Goal: Complete application form

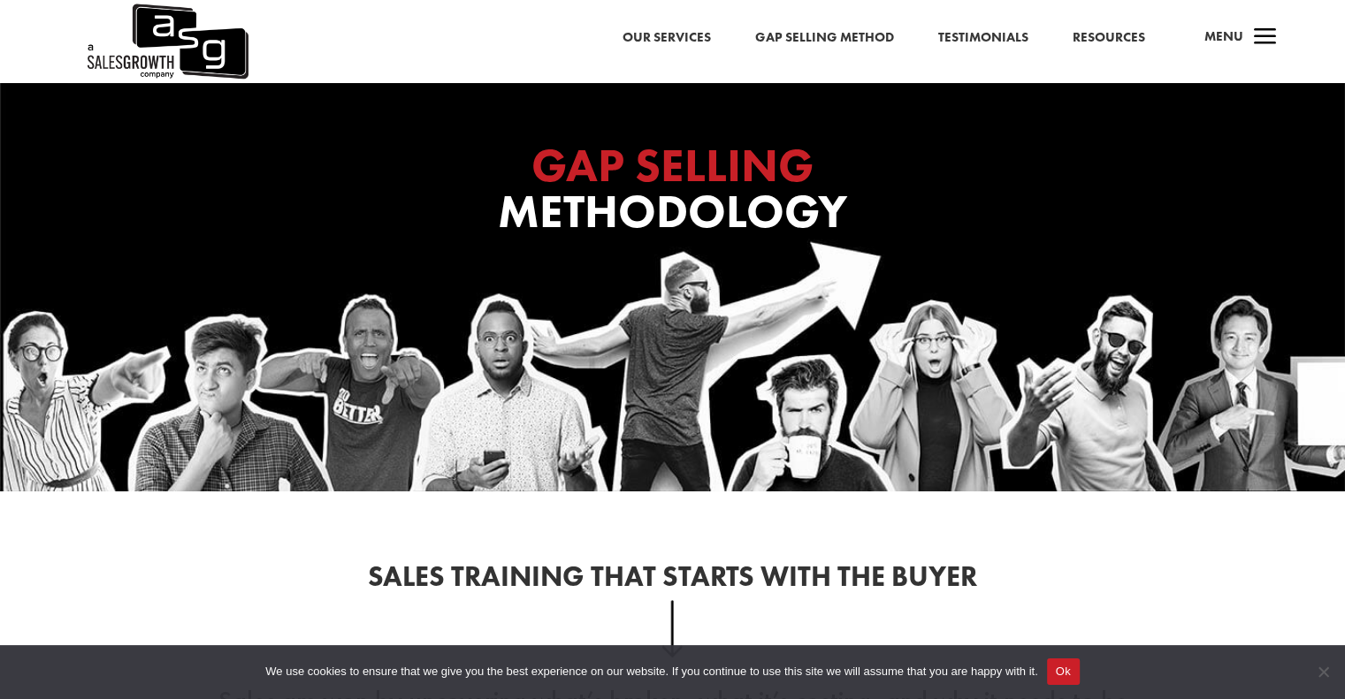
click at [1055, 678] on button "Ok" at bounding box center [1063, 672] width 33 height 27
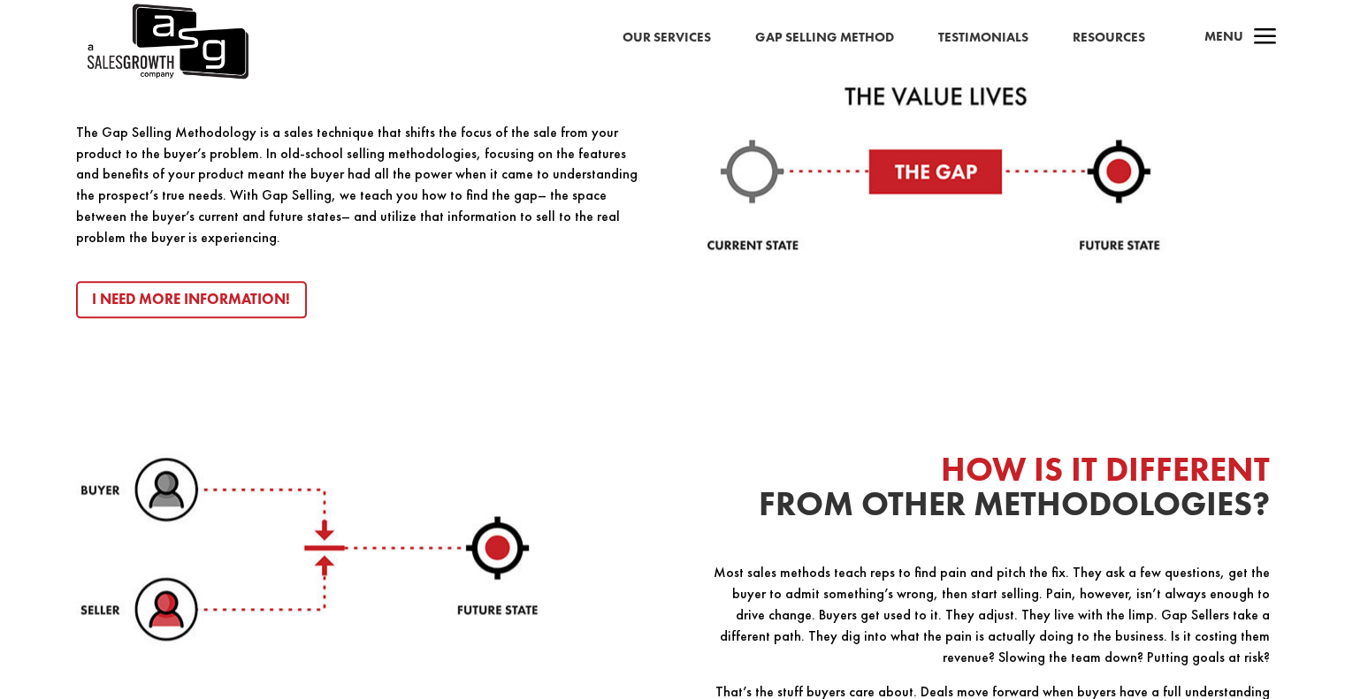
scroll to position [2033, 0]
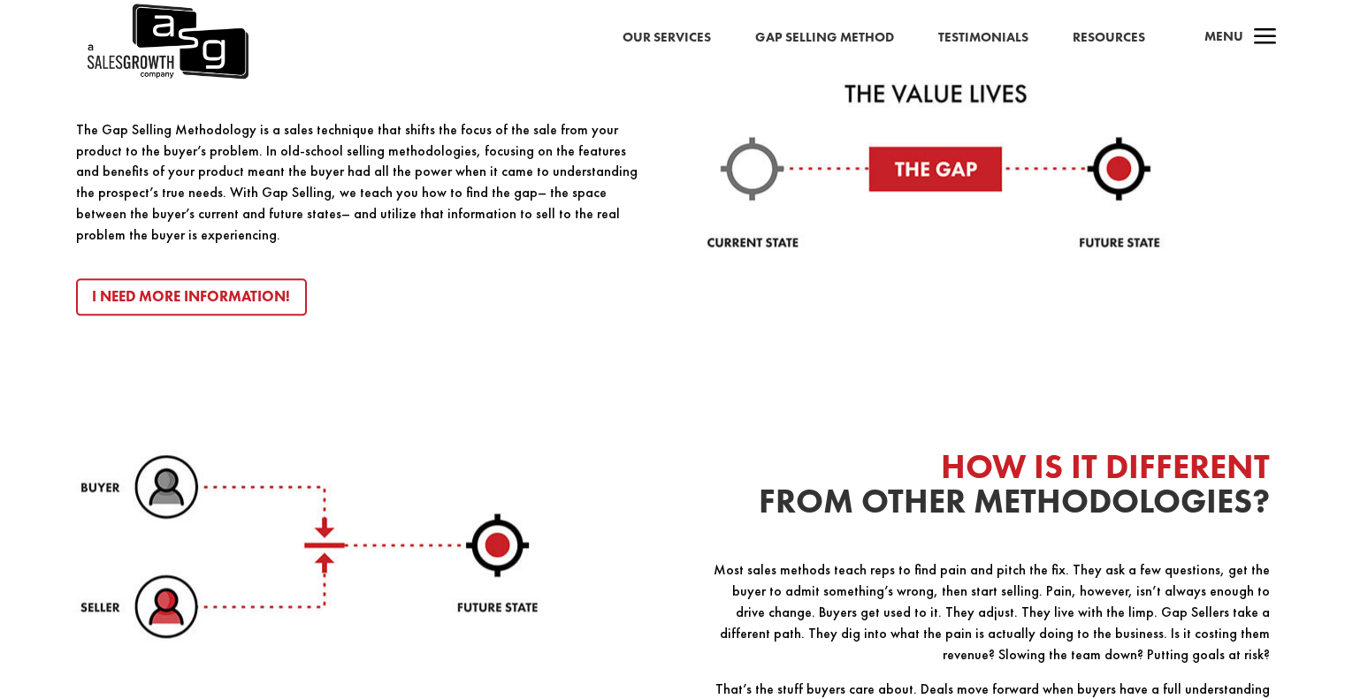
click at [665, 34] on link "Our Services" at bounding box center [666, 38] width 88 height 23
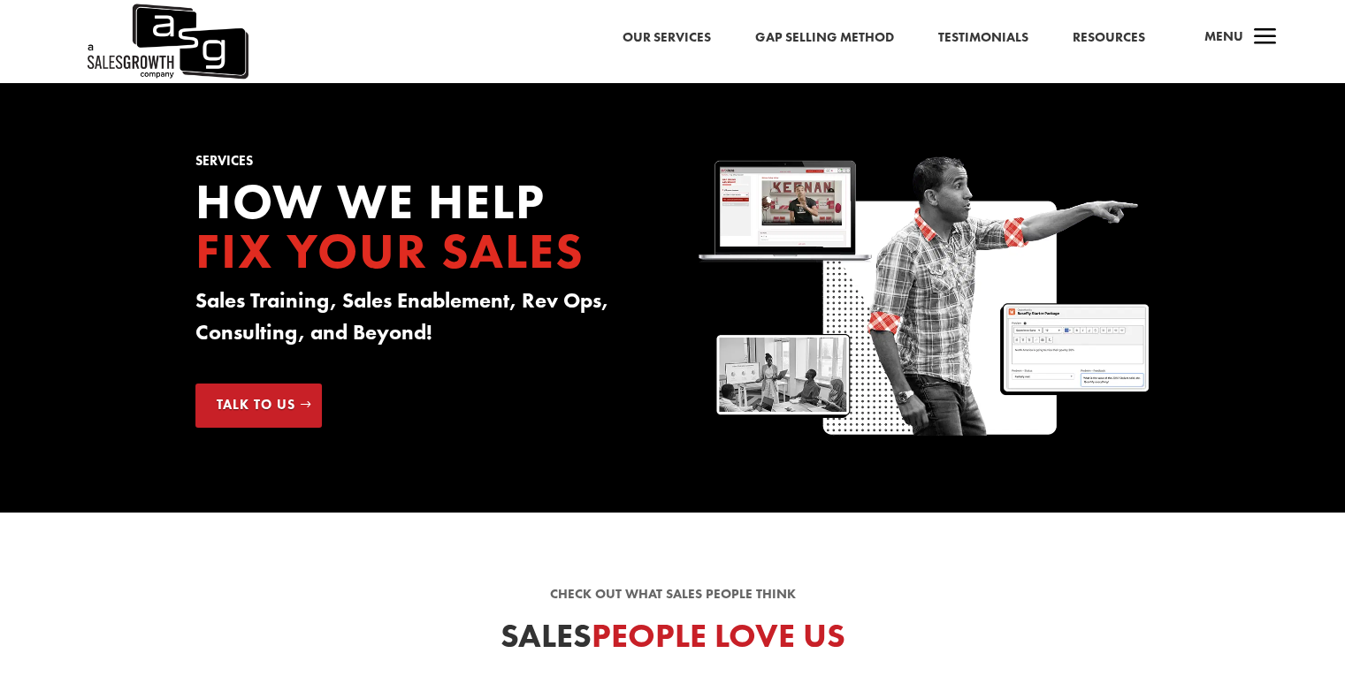
click at [282, 420] on link "Talk to Us" at bounding box center [258, 406] width 126 height 44
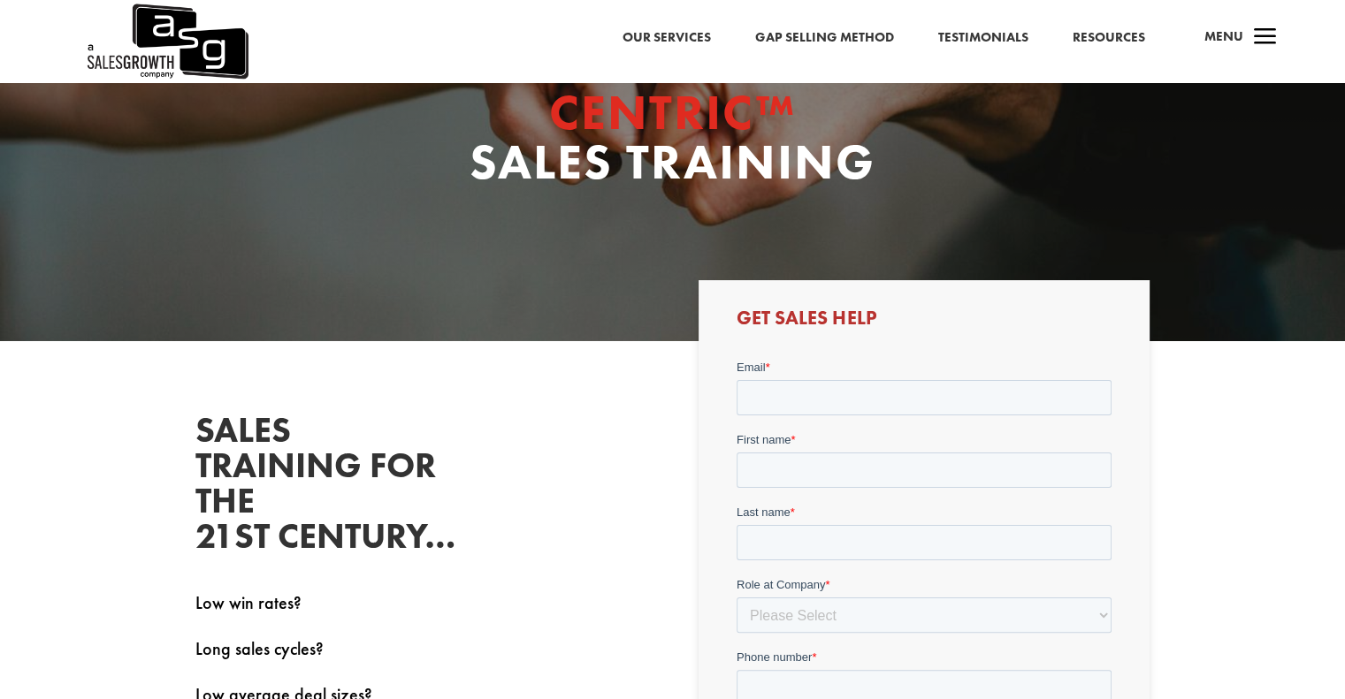
scroll to position [265, 0]
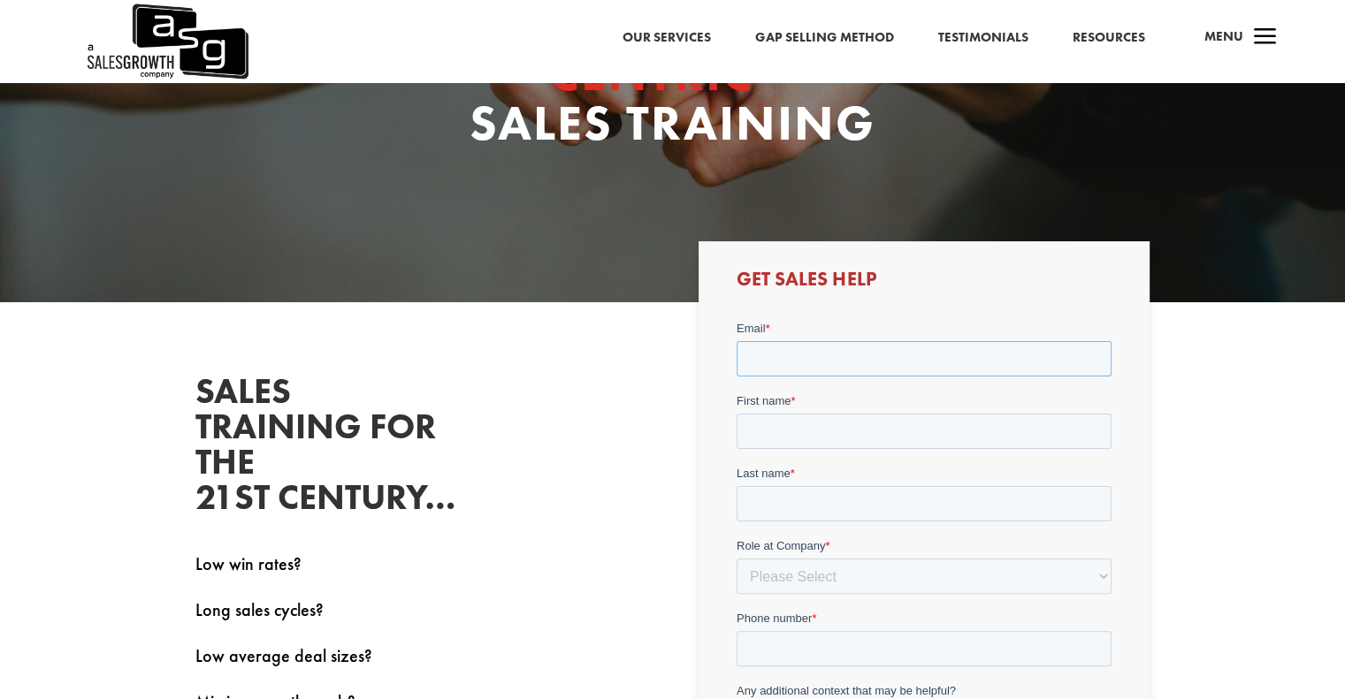
click at [808, 355] on input "Email *" at bounding box center [923, 357] width 375 height 35
type input "[PERSON_NAME][EMAIL_ADDRESS][DOMAIN_NAME]"
click at [810, 430] on input "First name *" at bounding box center [923, 430] width 375 height 35
type input "[PERSON_NAME]"
click at [795, 500] on input "Last name *" at bounding box center [923, 502] width 375 height 35
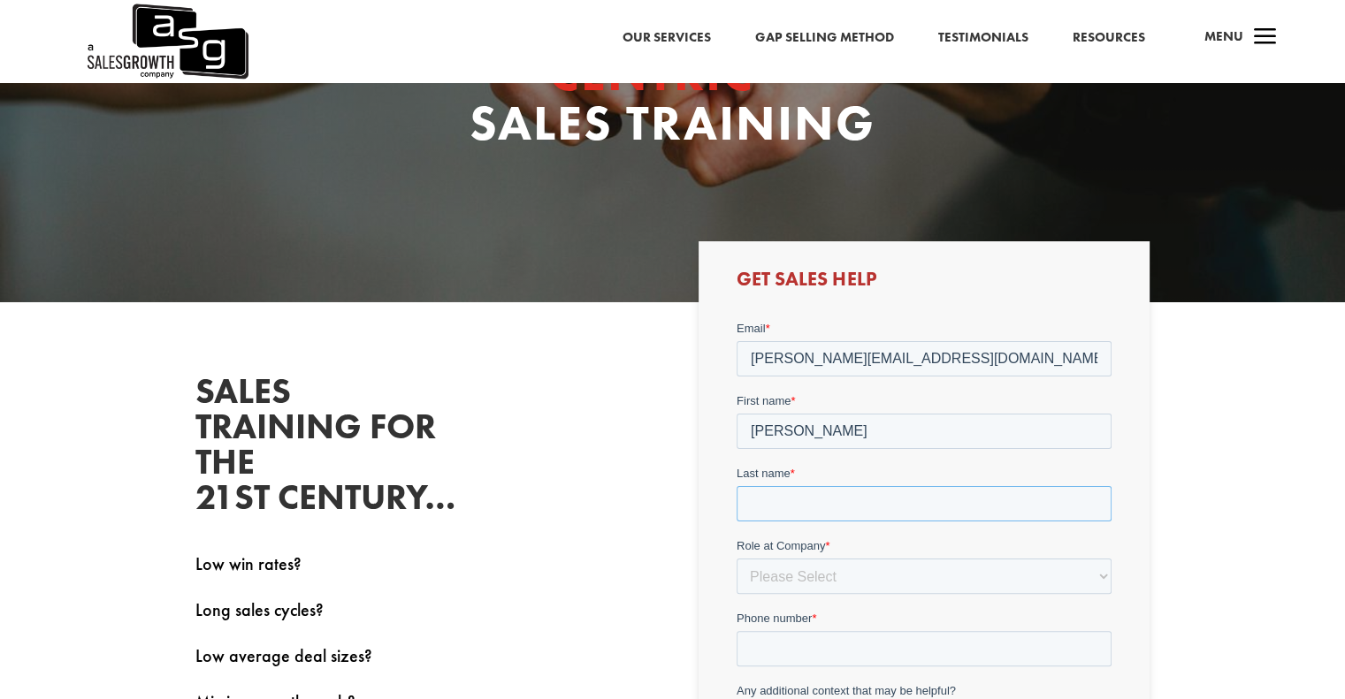
type input "Cosgrove"
click at [836, 567] on select "Please Select C-Level (CRO, CSO, etc) Senior Leadership (VP of Sales, VP of Ena…" at bounding box center [923, 575] width 375 height 35
select select "Senior Leadership (VP of Sales, VP of Enablement, etc)"
click at [736, 558] on select "Please Select C-Level (CRO, CSO, etc) Senior Leadership (VP of Sales, VP of Ena…" at bounding box center [923, 575] width 375 height 35
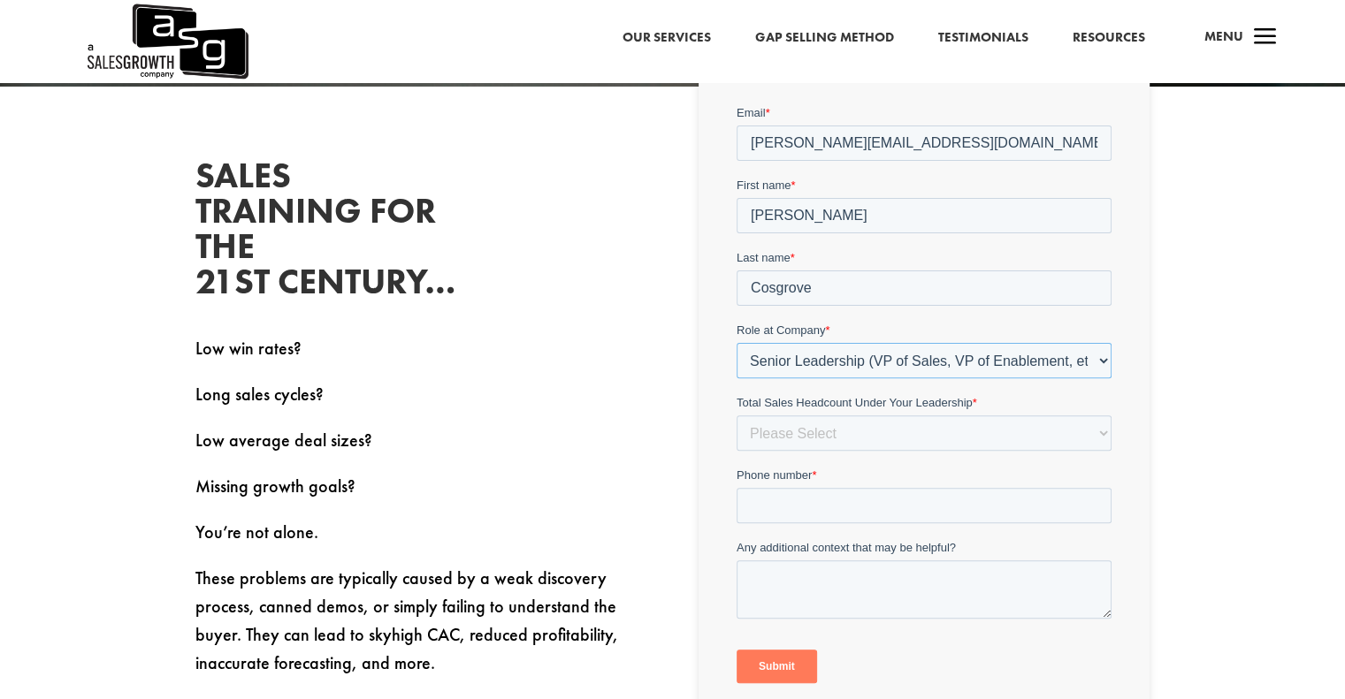
scroll to position [530, 0]
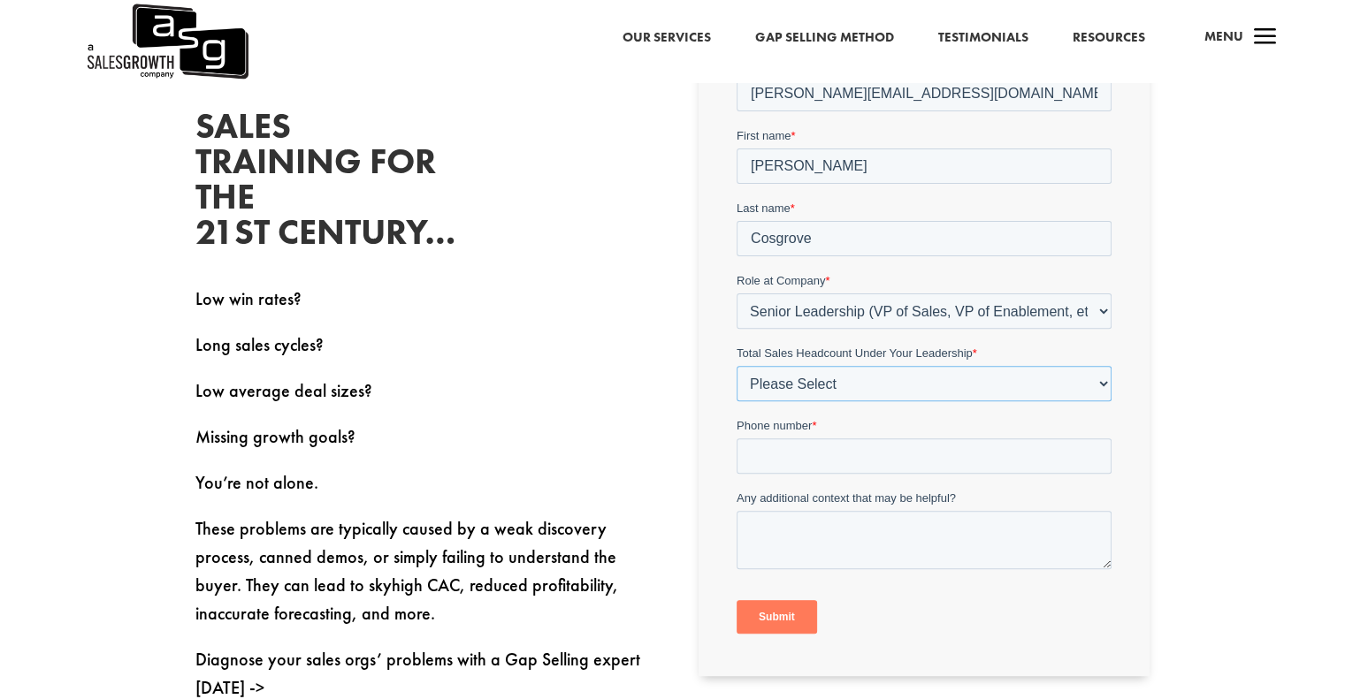
click at [862, 378] on select "Please Select Just Me 1-9 10-19 20-49 50-99 100+" at bounding box center [923, 382] width 375 height 35
select select "1-9"
click at [736, 365] on select "Please Select Just Me 1-9 10-19 20-49 50-99 100+" at bounding box center [923, 382] width 375 height 35
click at [840, 453] on input "Phone number *" at bounding box center [923, 455] width 375 height 35
type input "16138841822"
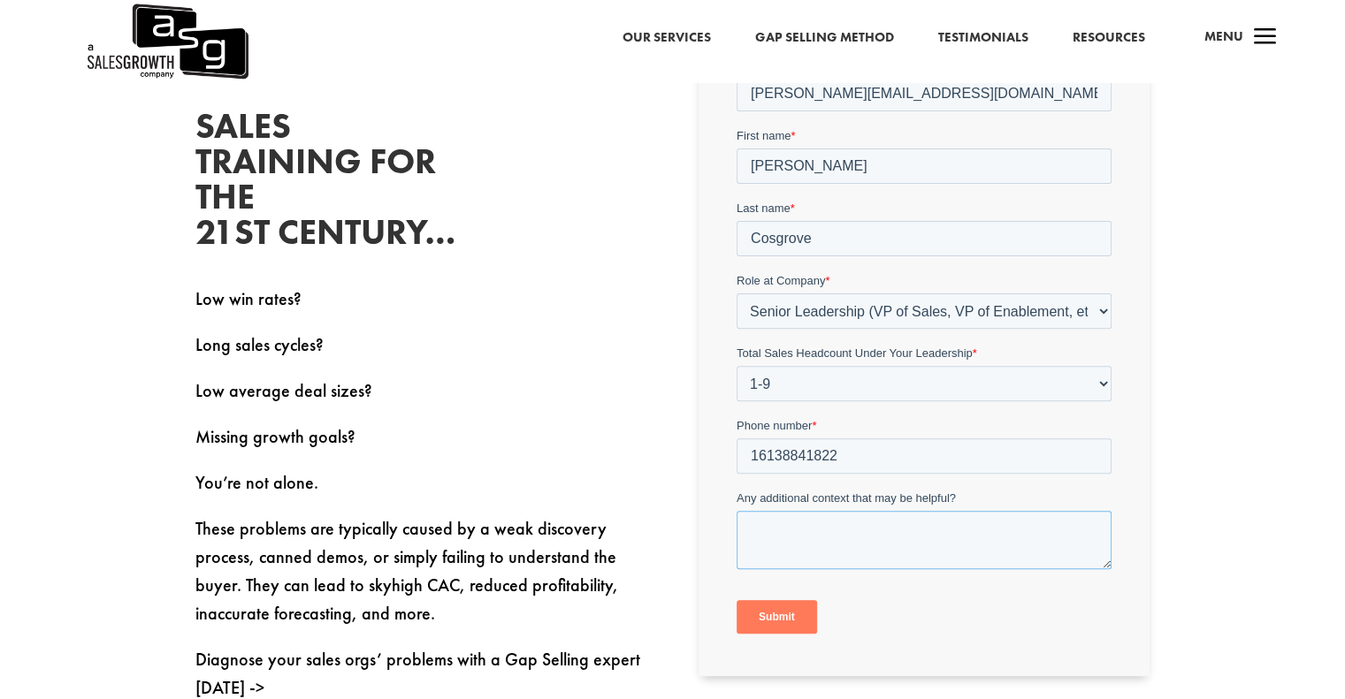
click at [843, 526] on textarea "Any additional context that may be helpful?" at bounding box center [923, 539] width 375 height 58
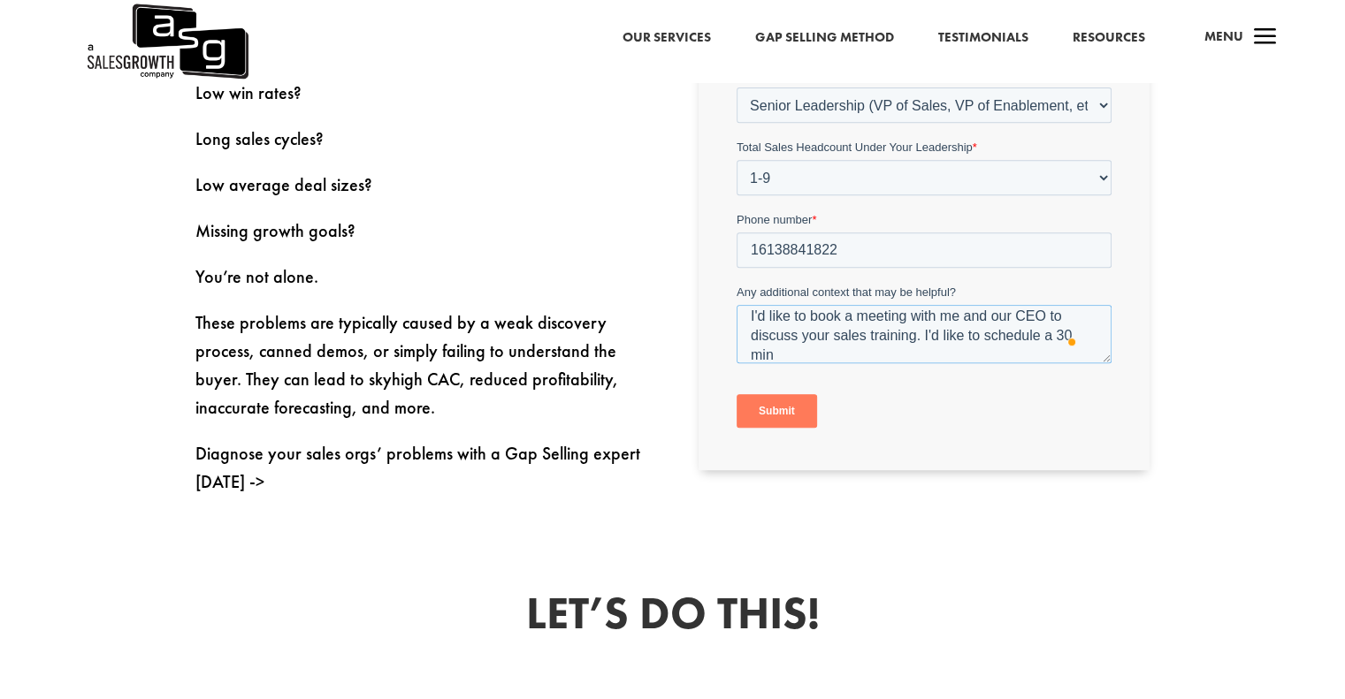
scroll to position [8, 0]
type textarea "I'd like to book a meeting with me and our CEO to discuss your sales training. …"
click at [748, 408] on input "Submit" at bounding box center [776, 411] width 80 height 34
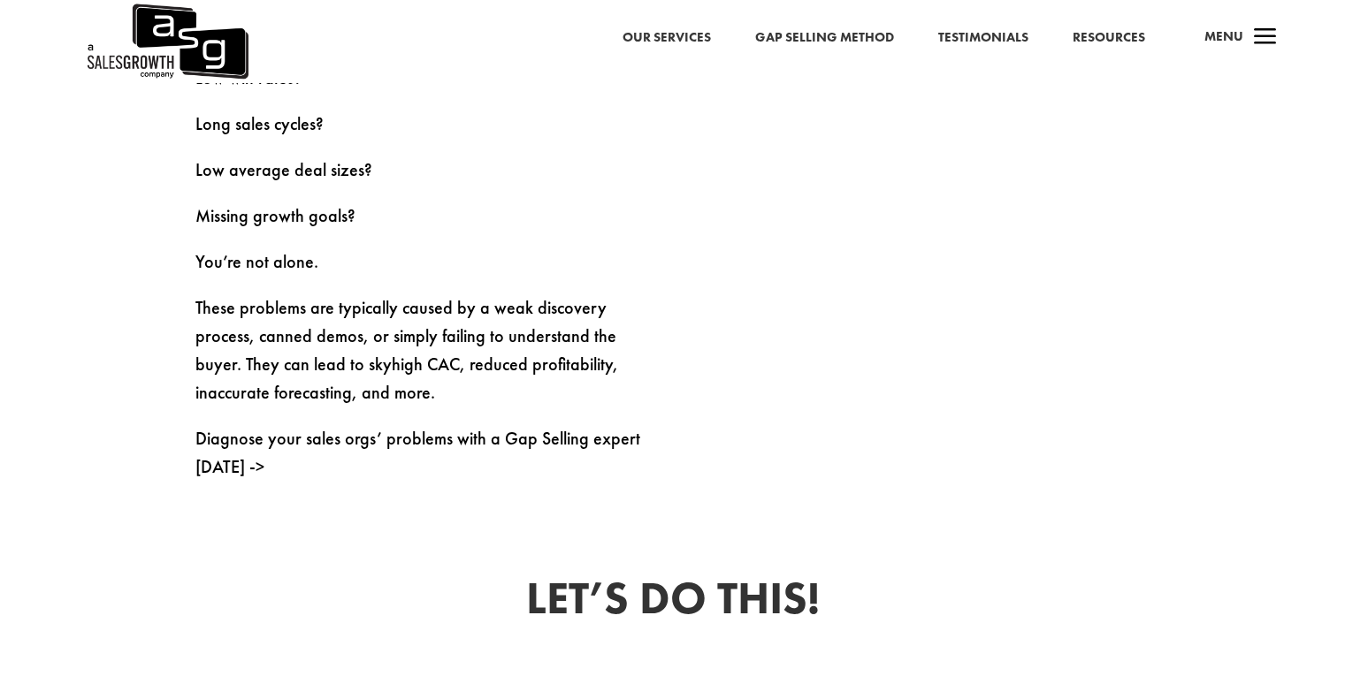
scroll to position [471, 0]
